Goal: Task Accomplishment & Management: Manage account settings

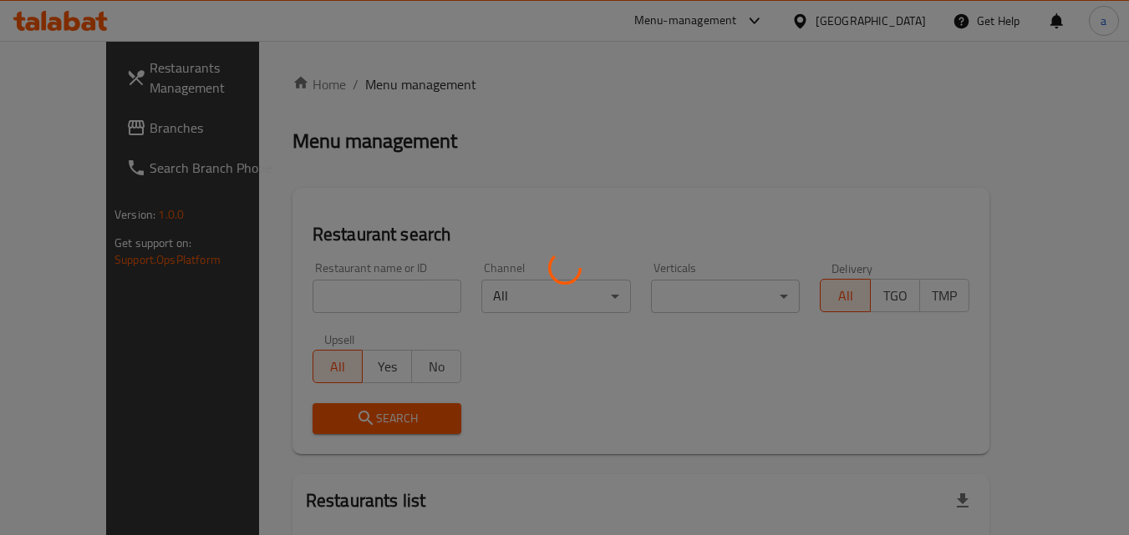
click at [889, 23] on div at bounding box center [564, 267] width 1129 height 535
click at [891, 23] on div at bounding box center [564, 267] width 1129 height 535
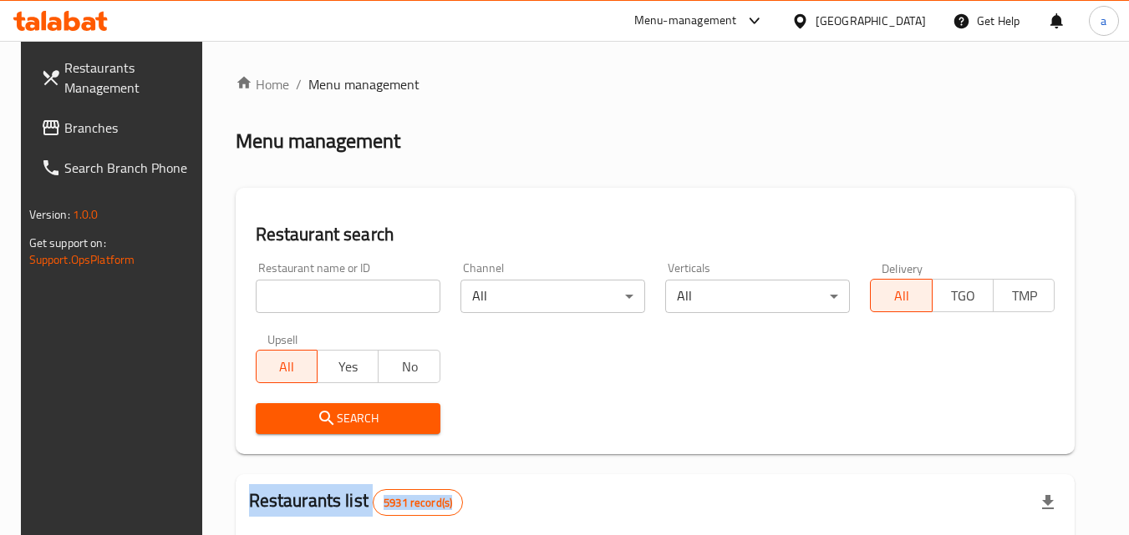
click at [151, 141] on link "Branches" at bounding box center [119, 128] width 182 height 40
